Goal: Book appointment/travel/reservation

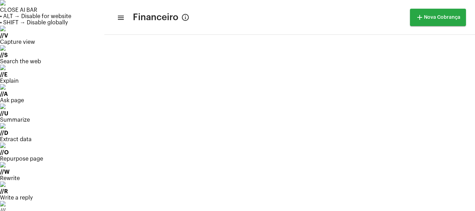
drag, startPoint x: 446, startPoint y: 62, endPoint x: 442, endPoint y: 65, distance: 5.2
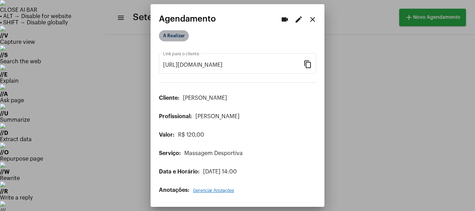
click at [176, 32] on mat-chip "A Realizar" at bounding box center [174, 35] width 30 height 11
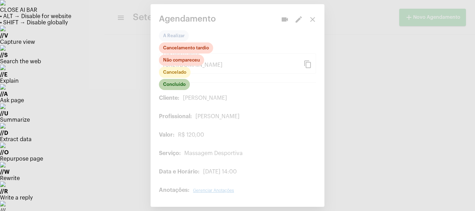
click at [179, 85] on mat-chip "Concluído" at bounding box center [174, 84] width 31 height 11
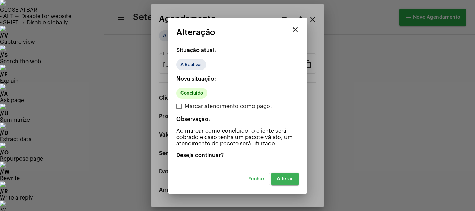
click at [292, 179] on span "Alterar" at bounding box center [285, 179] width 16 height 5
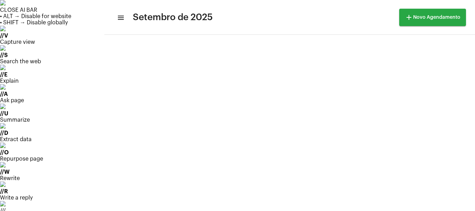
scroll to position [46, 0]
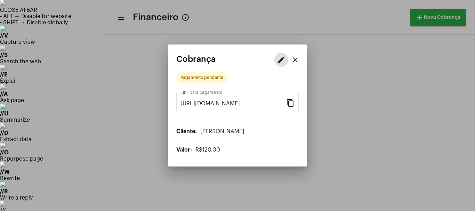
click at [290, 61] on button "close" at bounding box center [295, 60] width 14 height 14
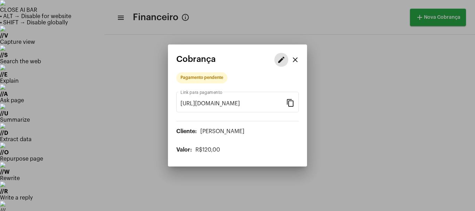
click at [282, 63] on mat-icon "edit" at bounding box center [281, 60] width 8 height 8
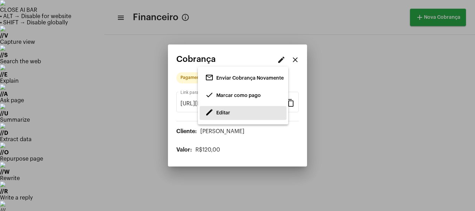
click at [224, 113] on span "Editar" at bounding box center [223, 113] width 14 height 5
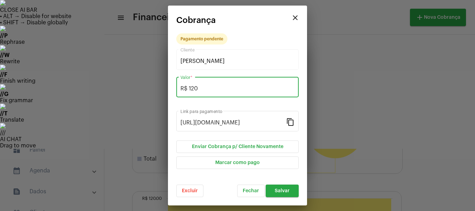
click at [204, 87] on input "R$ 120" at bounding box center [238, 89] width 114 height 6
type input "R$ 110"
click at [286, 193] on span "Salvar" at bounding box center [282, 191] width 15 height 5
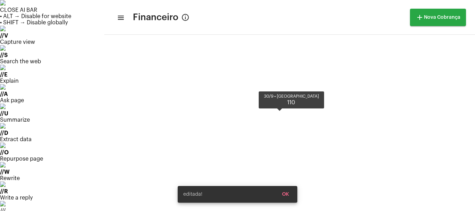
scroll to position [178, 0]
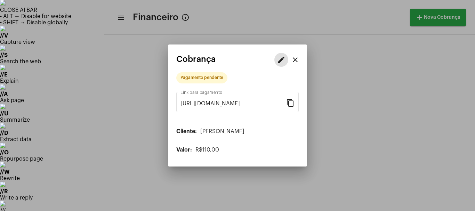
click at [280, 58] on mat-icon "edit" at bounding box center [281, 60] width 8 height 8
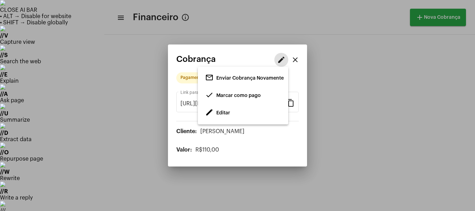
click at [230, 113] on span "Editar" at bounding box center [223, 113] width 14 height 5
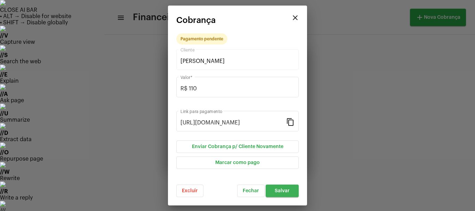
click at [284, 189] on span "Salvar" at bounding box center [282, 191] width 15 height 5
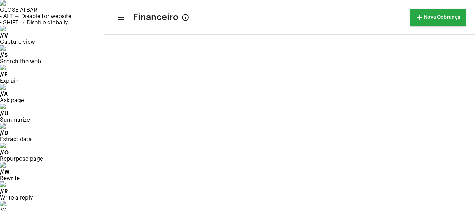
drag, startPoint x: 443, startPoint y: 57, endPoint x: 438, endPoint y: 59, distance: 5.3
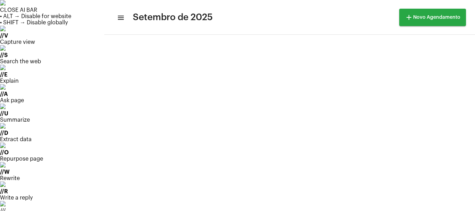
scroll to position [14, 0]
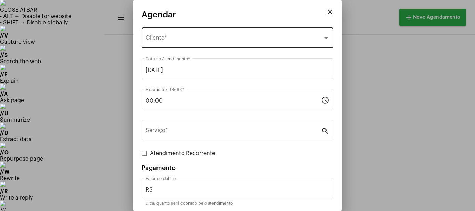
click at [168, 35] on div "Selecione o Cliente Cliente *" at bounding box center [238, 37] width 184 height 22
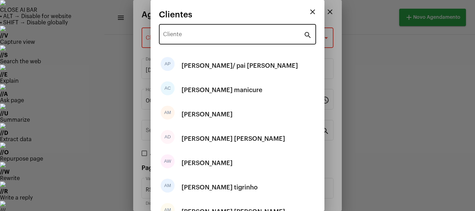
click at [180, 39] on div "Cliente" at bounding box center [233, 34] width 141 height 22
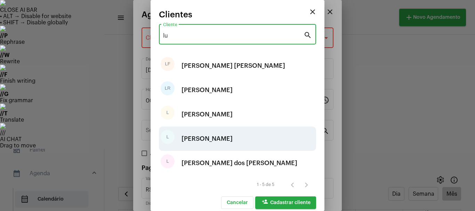
type input "lu"
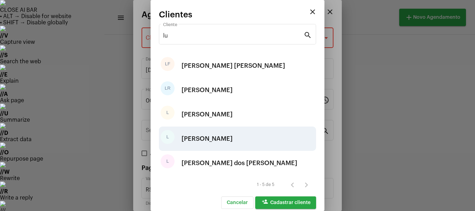
click at [202, 139] on div "[PERSON_NAME]" at bounding box center [207, 138] width 51 height 21
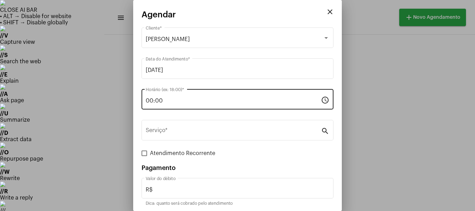
drag, startPoint x: 170, startPoint y: 105, endPoint x: 171, endPoint y: 101, distance: 4.2
click at [172, 103] on div "00:00 Horário (ex: 18:00) *" at bounding box center [233, 99] width 175 height 22
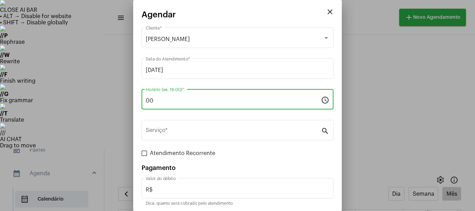
type input "0"
click at [177, 98] on input "14:00" at bounding box center [233, 101] width 175 height 6
type input "1"
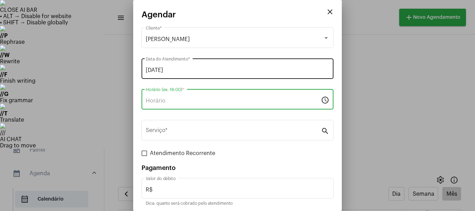
click at [184, 69] on input "[DATE]" at bounding box center [238, 70] width 184 height 6
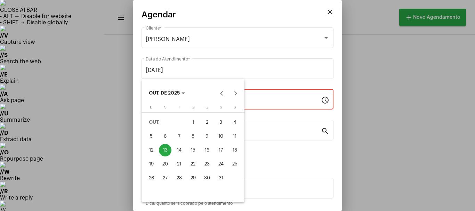
click at [183, 148] on div "14" at bounding box center [179, 150] width 13 height 13
type input "[DATE]"
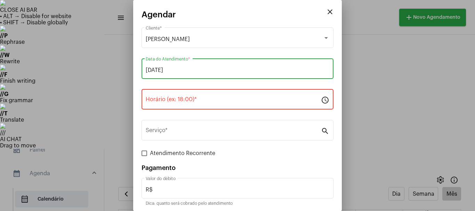
click at [163, 99] on input "Horário (ex: 18:00) *" at bounding box center [233, 101] width 175 height 6
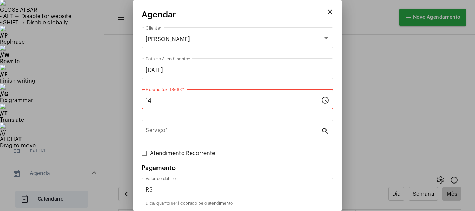
type input "1"
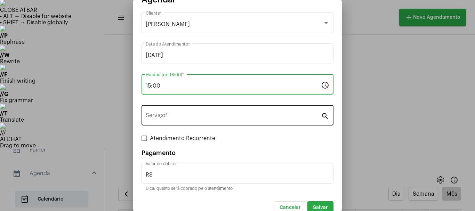
scroll to position [26, 0]
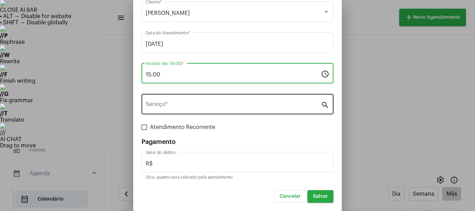
type input "15:00"
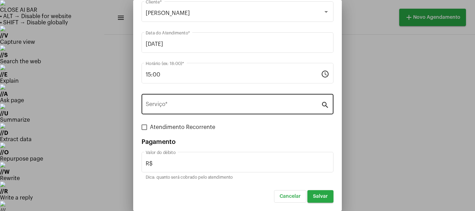
click at [195, 108] on div "Serviço *" at bounding box center [233, 104] width 175 height 22
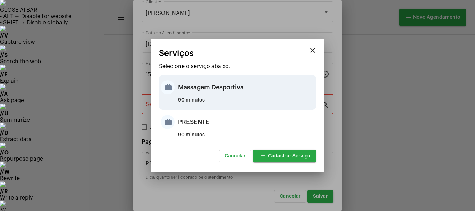
drag, startPoint x: 172, startPoint y: 86, endPoint x: 176, endPoint y: 84, distance: 4.5
click at [176, 84] on div "work Massagem Desportiva 90 minutos" at bounding box center [237, 92] width 157 height 35
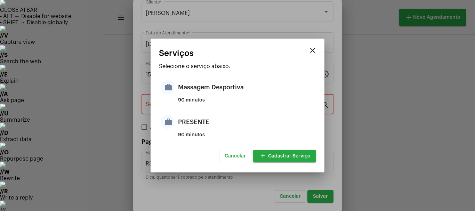
type input "Massagem Desportiva"
type input "R$ 120"
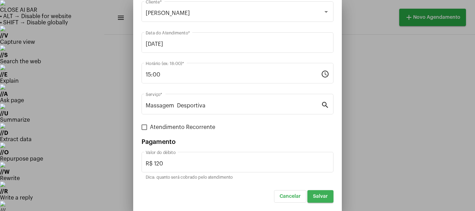
click at [318, 199] on button "Salvar" at bounding box center [321, 196] width 26 height 13
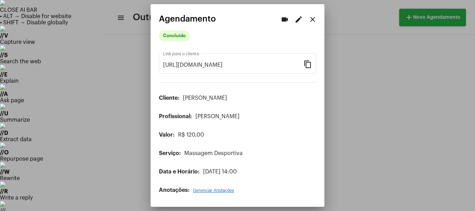
click at [45, 80] on div at bounding box center [237, 105] width 475 height 211
